Goal: Transaction & Acquisition: Book appointment/travel/reservation

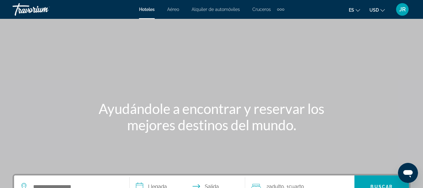
click at [229, 9] on span "Alquiler de automóviles" at bounding box center [216, 9] width 48 height 5
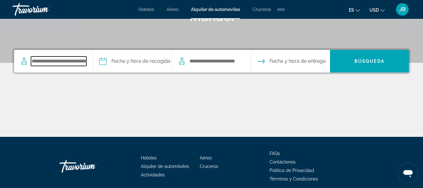
click at [63, 58] on input "Search pickup location" at bounding box center [58, 60] width 55 height 9
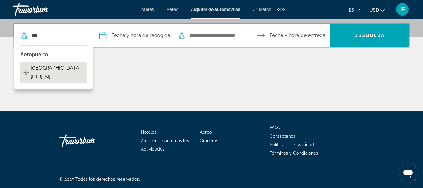
click at [55, 76] on span "[GEOGRAPHIC_DATA] [LJU] [SI]" at bounding box center [57, 73] width 53 height 18
type input "**********"
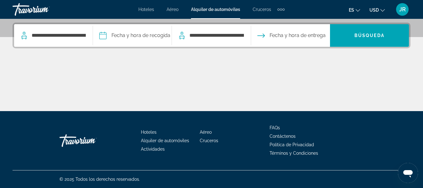
click at [120, 35] on input "Pickup date" at bounding box center [132, 36] width 81 height 24
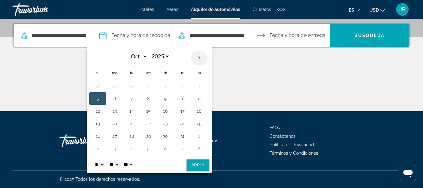
click at [200, 57] on th "Next month" at bounding box center [199, 58] width 17 height 14
select select "**"
click at [167, 85] on button "4" at bounding box center [165, 85] width 10 height 9
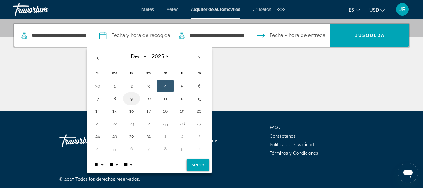
click at [132, 101] on button "9" at bounding box center [132, 98] width 10 height 9
click at [166, 85] on button "4" at bounding box center [165, 85] width 10 height 9
click at [280, 42] on button "Fecha y hora de entrega" at bounding box center [292, 35] width 68 height 23
click at [281, 37] on span "Fecha y hora de entrega" at bounding box center [298, 35] width 56 height 9
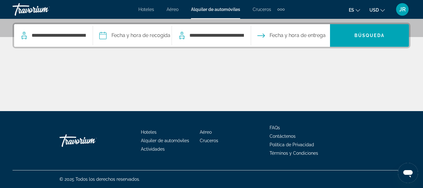
click at [115, 33] on input "Pickup date" at bounding box center [132, 36] width 81 height 24
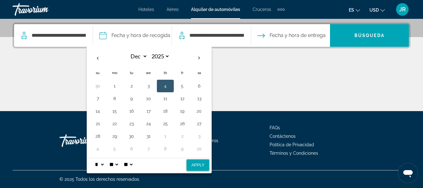
click at [165, 83] on button "4" at bounding box center [165, 85] width 10 height 9
click at [196, 165] on button "Apply" at bounding box center [198, 164] width 23 height 11
type input "**********"
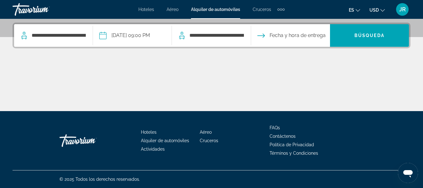
click at [158, 36] on input "**********" at bounding box center [132, 36] width 81 height 24
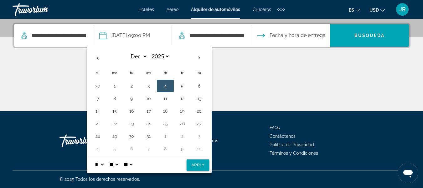
click at [134, 165] on select "** **" at bounding box center [128, 164] width 11 height 13
click at [105, 166] on select "* * * * * * * * * ** ** **" at bounding box center [99, 164] width 11 height 13
select select "*"
click at [96, 158] on select "* * * * * * * * * ** ** **" at bounding box center [99, 164] width 11 height 13
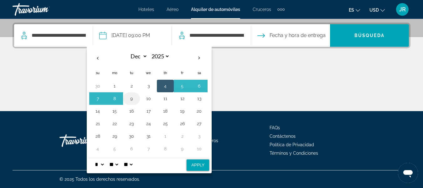
click at [137, 100] on button "9" at bounding box center [132, 98] width 10 height 9
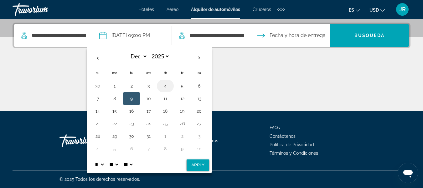
click at [166, 83] on button "4" at bounding box center [165, 85] width 10 height 9
click at [199, 162] on button "Apply" at bounding box center [198, 164] width 23 height 11
type input "**********"
select select "**"
select select "*"
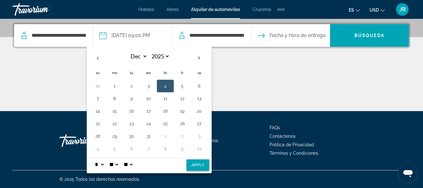
select select "**"
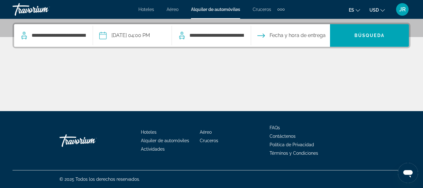
click at [285, 39] on input "Drop-off date" at bounding box center [290, 36] width 81 height 24
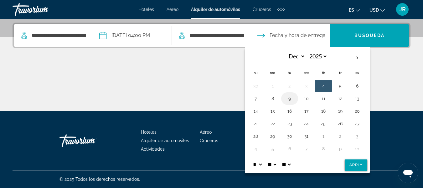
click at [293, 98] on button "9" at bounding box center [290, 98] width 10 height 9
click at [354, 164] on button "Apply" at bounding box center [356, 164] width 23 height 11
type input "**********"
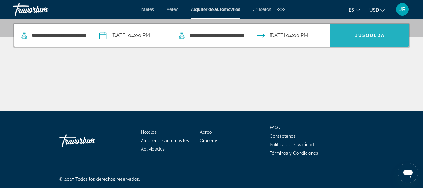
click at [377, 34] on span "Búsqueda" at bounding box center [370, 35] width 30 height 5
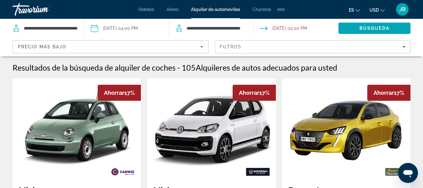
click at [386, 12] on ul "es English Español Français Italiano Português русский USD USD ($) MXN (Mex$) C…" at bounding box center [371, 9] width 45 height 10
click at [383, 12] on button "USD USD ($) MXN (Mex$) CAD (Can$) GBP (£) EUR (€) AUD (A$) NZD (NZ$) CNY (CN¥)" at bounding box center [377, 9] width 15 height 9
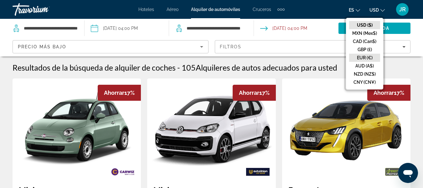
click at [369, 56] on button "EUR (€)" at bounding box center [364, 58] width 31 height 8
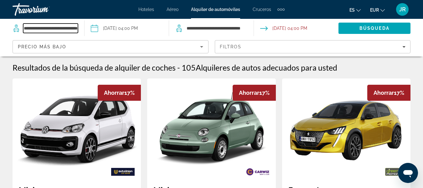
drag, startPoint x: 73, startPoint y: 28, endPoint x: 24, endPoint y: 30, distance: 49.3
click at [24, 30] on input "**********" at bounding box center [50, 28] width 55 height 9
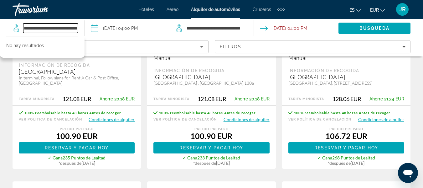
scroll to position [188, 0]
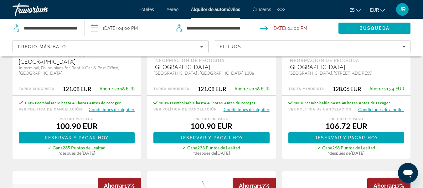
click at [264, 109] on button "Condiciones de alquiler" at bounding box center [247, 109] width 46 height 6
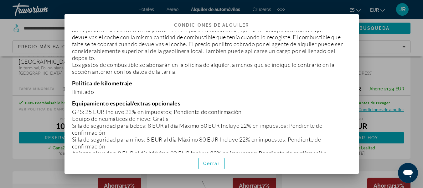
scroll to position [533, 0]
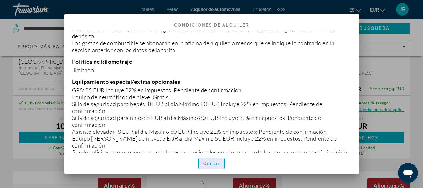
click at [206, 159] on span "button" at bounding box center [212, 163] width 26 height 15
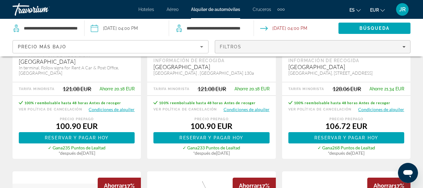
click at [265, 50] on span "Filters" at bounding box center [313, 46] width 196 height 15
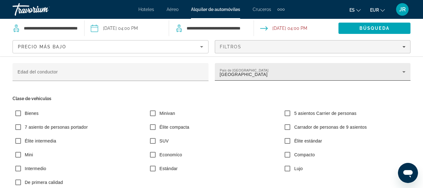
scroll to position [675, 0]
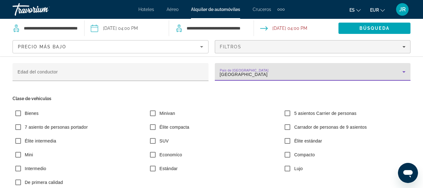
click at [403, 71] on icon "Search widget" at bounding box center [404, 72] width 3 height 2
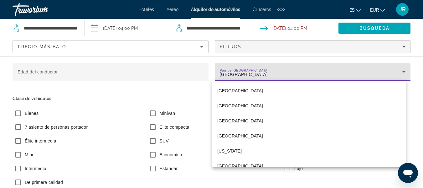
scroll to position [3105, 0]
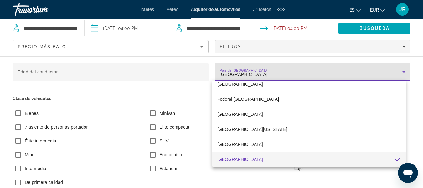
click at [191, 88] on div at bounding box center [211, 94] width 423 height 188
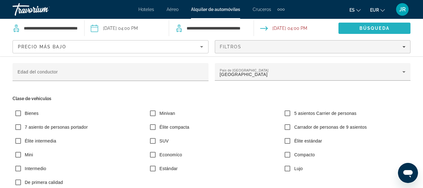
click at [378, 25] on span "Search" at bounding box center [375, 28] width 72 height 15
drag, startPoint x: 78, startPoint y: 26, endPoint x: 19, endPoint y: 26, distance: 59.2
click at [19, 26] on app-cars-destinations-search "**********" at bounding box center [42, 28] width 85 height 19
drag, startPoint x: 17, startPoint y: 32, endPoint x: 138, endPoint y: 0, distance: 124.8
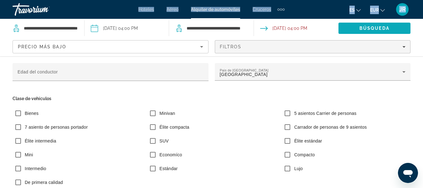
click at [353, 26] on span "Search" at bounding box center [375, 28] width 72 height 15
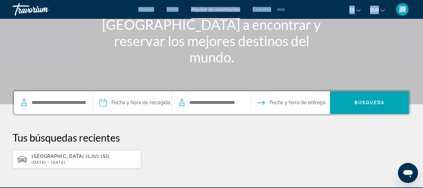
scroll to position [94, 0]
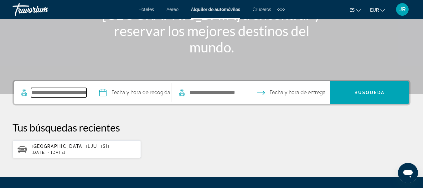
click at [73, 92] on input "Search pickup location" at bounding box center [58, 92] width 55 height 9
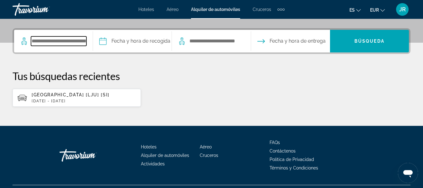
scroll to position [153, 0]
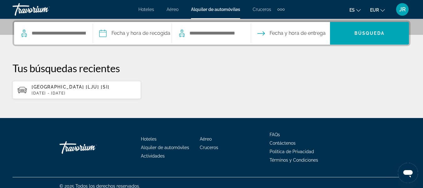
click at [65, 88] on span "[GEOGRAPHIC_DATA] [LJU] [SI]" at bounding box center [71, 86] width 78 height 5
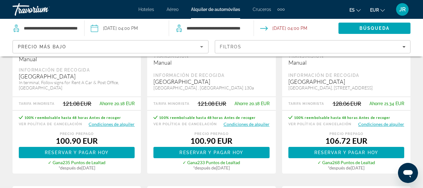
scroll to position [188, 0]
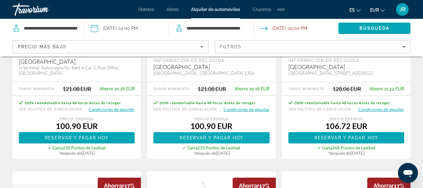
click at [221, 136] on span "Reservar y pagar hoy" at bounding box center [212, 137] width 64 height 5
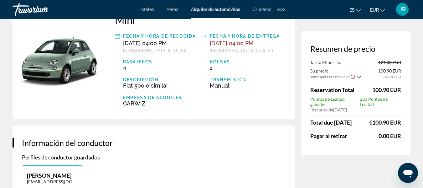
scroll to position [63, 0]
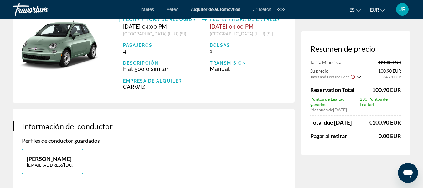
click at [358, 78] on icon "Show Taxes and Fees breakdown" at bounding box center [359, 76] width 4 height 5
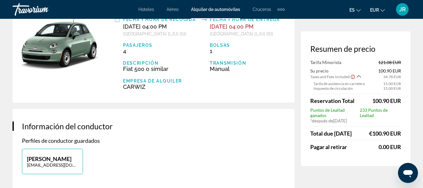
click at [358, 78] on icon "Show Taxes and Fees breakdown" at bounding box center [359, 76] width 4 height 5
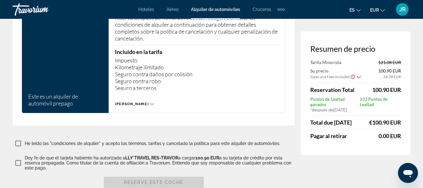
scroll to position [972, 0]
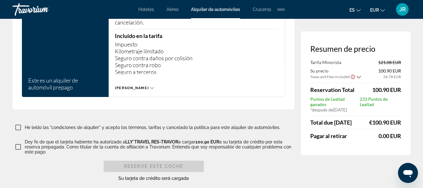
click at [150, 90] on icon "Main content" at bounding box center [151, 87] width 3 height 3
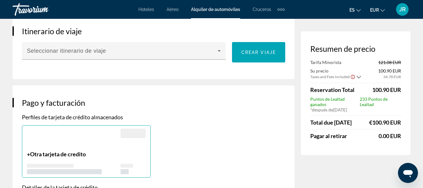
scroll to position [470, 0]
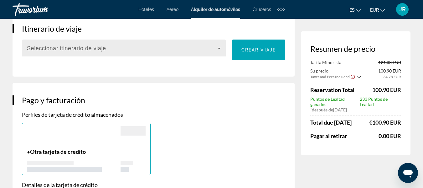
click at [216, 52] on icon "Main content" at bounding box center [220, 49] width 8 height 8
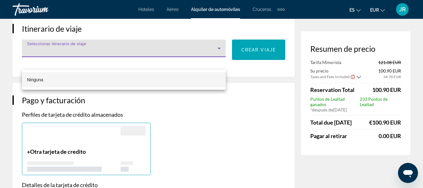
click at [216, 60] on div at bounding box center [211, 94] width 423 height 188
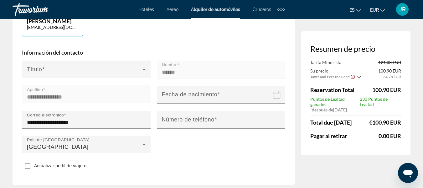
scroll to position [201, 0]
click at [359, 77] on icon "Show Taxes and Fees breakdown" at bounding box center [359, 76] width 4 height 5
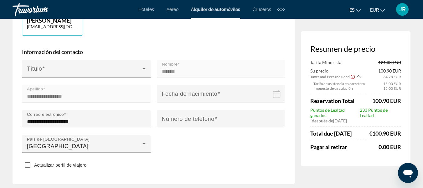
click at [361, 75] on icon "Show Taxes and Fees breakdown" at bounding box center [359, 76] width 4 height 5
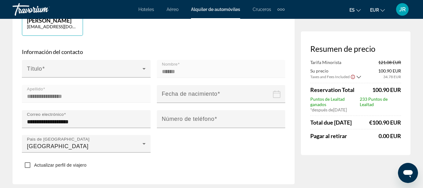
click at [354, 77] on icon "Show Taxes and Fees disclaimer" at bounding box center [353, 77] width 5 height 6
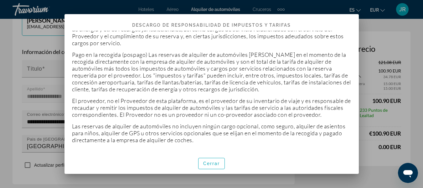
scroll to position [47, 0]
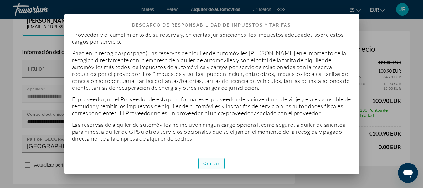
click at [206, 162] on span "Cerrar" at bounding box center [211, 163] width 17 height 5
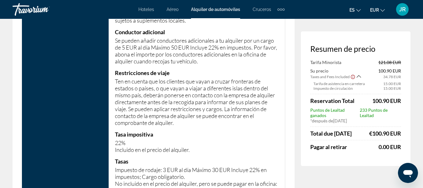
scroll to position [1893, 0]
